Goal: Task Accomplishment & Management: Manage account settings

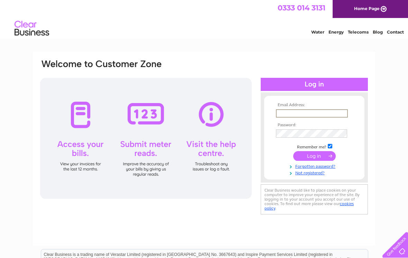
type input "[PERSON_NAME][EMAIL_ADDRESS][PERSON_NAME][DOMAIN_NAME]"
click at [315, 156] on input "submit" at bounding box center [314, 156] width 43 height 10
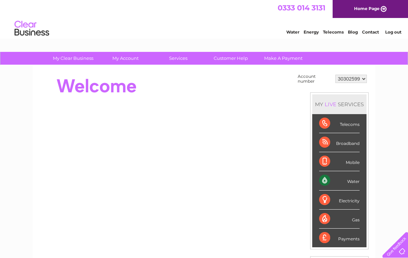
click at [357, 81] on select "30302599 30322083" at bounding box center [351, 79] width 31 height 8
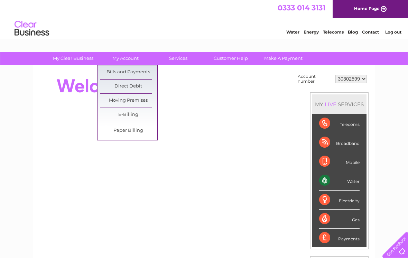
click at [138, 73] on link "Bills and Payments" at bounding box center [128, 72] width 57 height 14
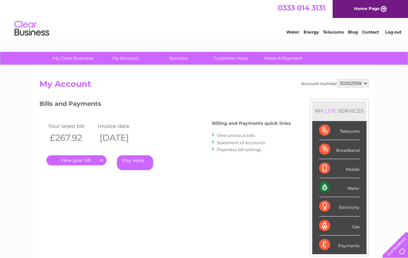
click at [359, 84] on select "30302599 30322083" at bounding box center [352, 83] width 31 height 8
select select "30322083"
click at [359, 85] on select "30302599 30322083" at bounding box center [352, 83] width 31 height 8
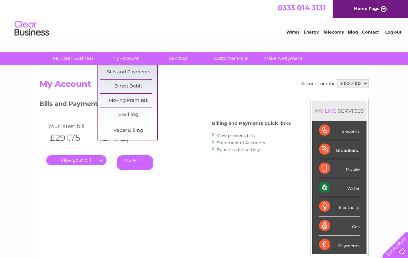
click at [141, 74] on link "Bills and Payments" at bounding box center [128, 72] width 57 height 14
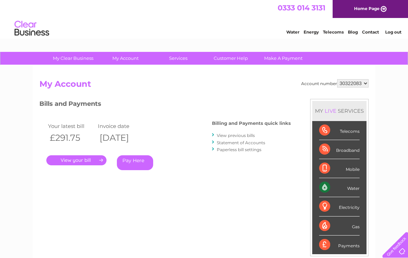
click at [93, 158] on link "." at bounding box center [76, 160] width 60 height 10
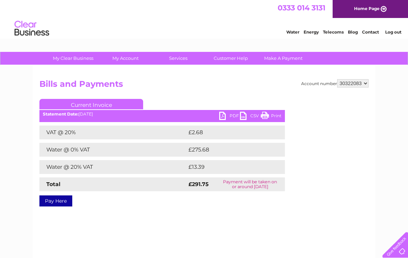
click at [230, 115] on link "PDF" at bounding box center [229, 117] width 21 height 10
